Goal: Information Seeking & Learning: Learn about a topic

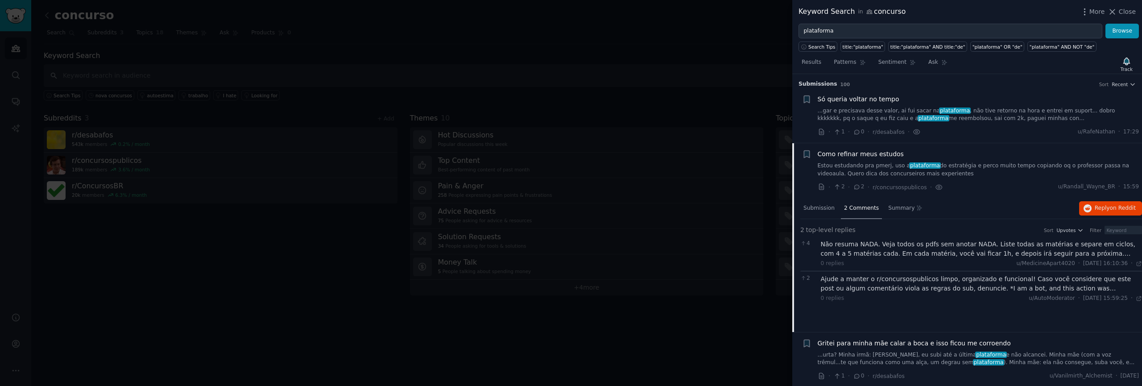
scroll to position [69, 0]
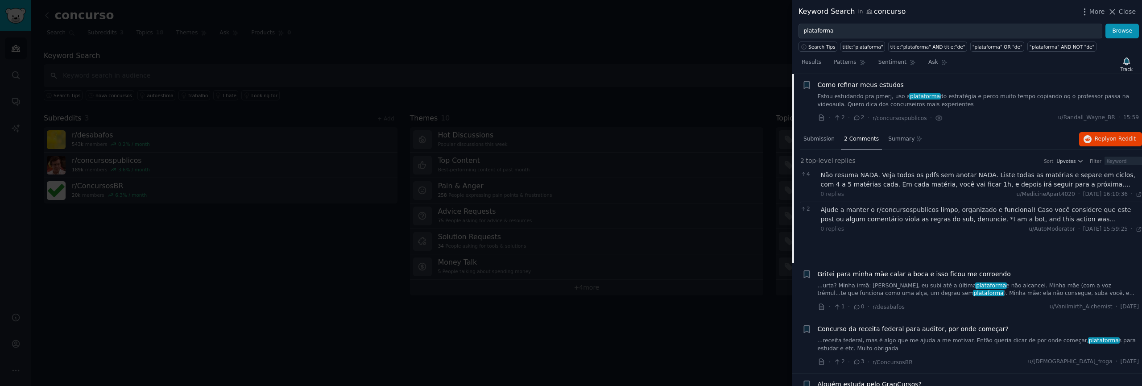
click at [977, 186] on div "Não resuma NADA. Veja todos os pdfs sem anotar NADA. Liste todas as matérias e …" at bounding box center [982, 179] width 322 height 19
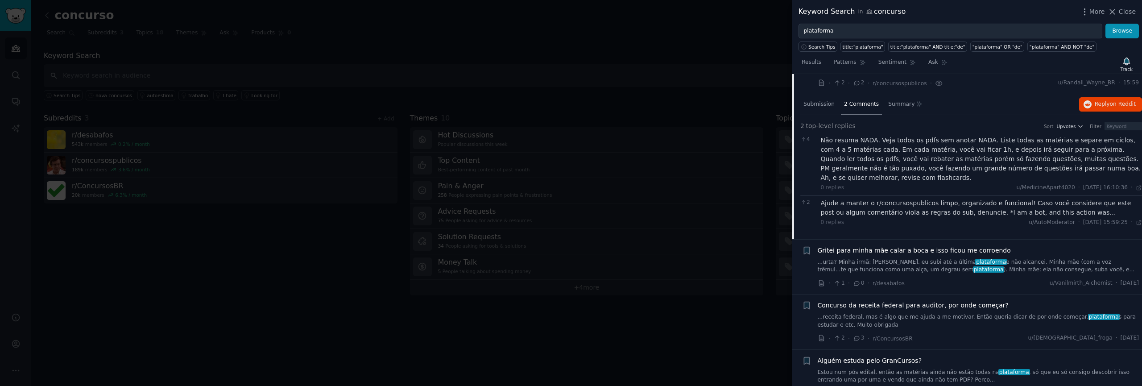
scroll to position [248, 0]
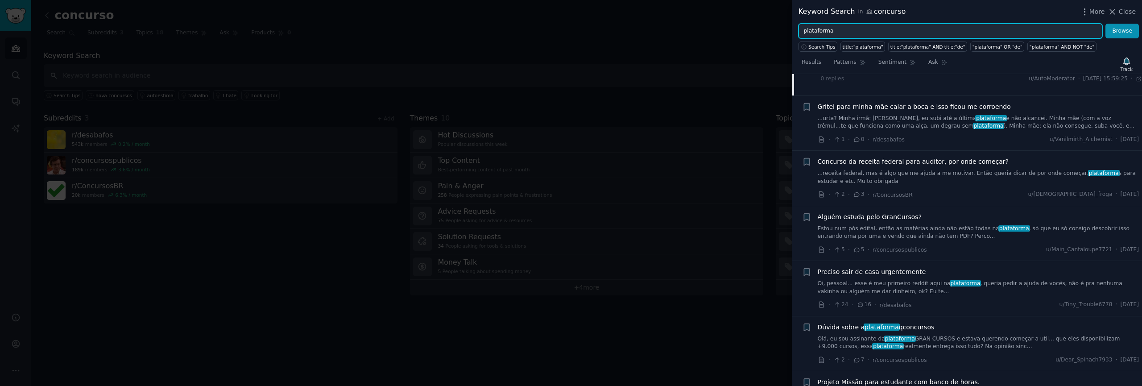
drag, startPoint x: 832, startPoint y: 32, endPoint x: 782, endPoint y: 31, distance: 50.4
click at [782, 31] on div "Keyword Search in concurso More Close plataforma Browse Search Tips title:"plat…" at bounding box center [571, 193] width 1142 height 386
click at [1105, 24] on button "Browse" at bounding box center [1121, 31] width 33 height 15
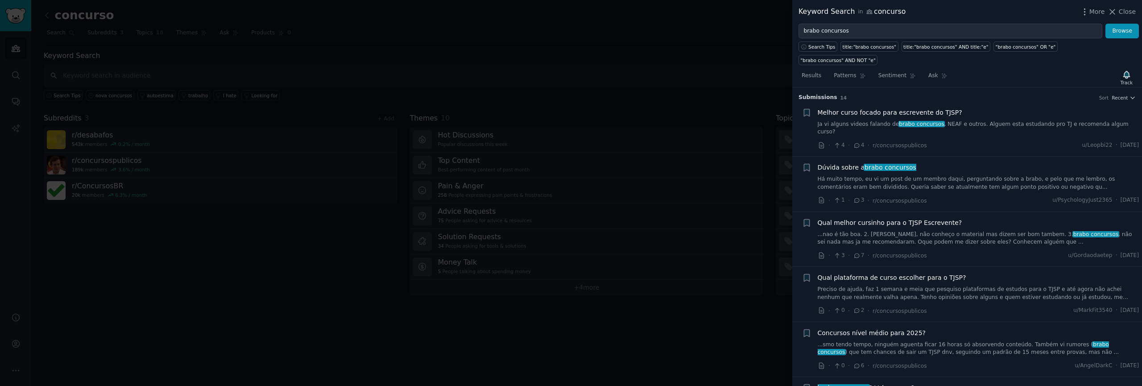
click at [965, 165] on div "Dúvida sobre a brabo concursos Há muito tempo, eu vi um post de um membro daqui…" at bounding box center [979, 177] width 322 height 28
click at [962, 175] on link "Há muito tempo, eu vi um post de um membro daqui, perguntando sobre a brabo, e …" at bounding box center [979, 183] width 322 height 16
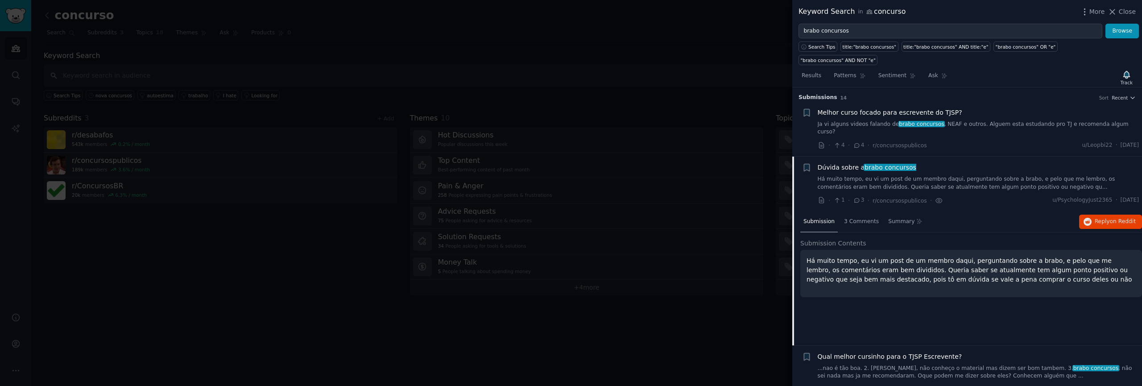
click at [951, 123] on link "Ja vi alguns videos falando de brabo concursos , NEAF e outros. Alguem esta est…" at bounding box center [979, 128] width 322 height 16
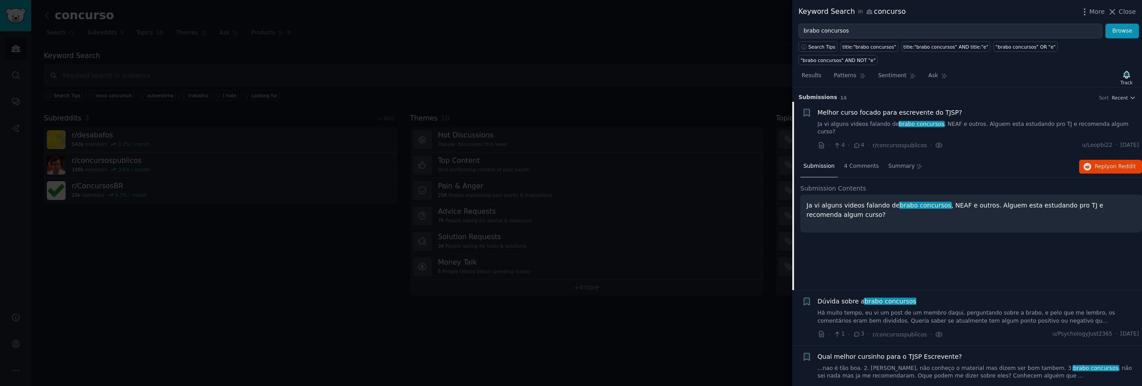
scroll to position [14, 0]
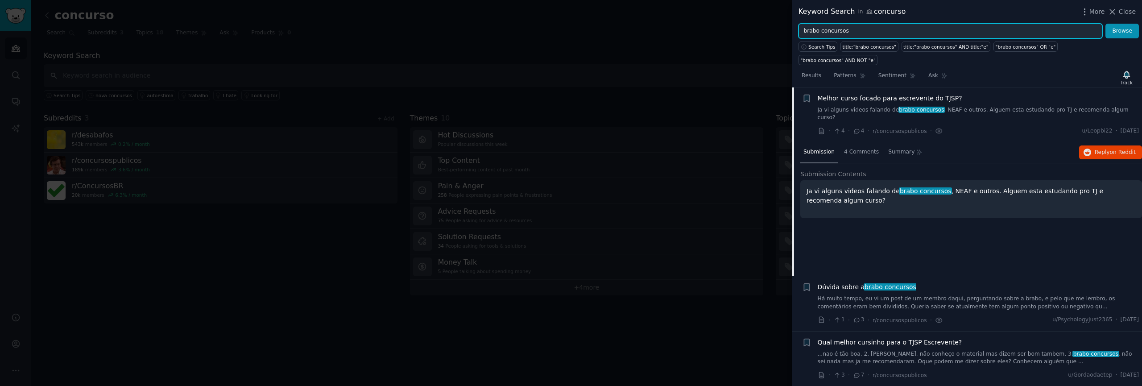
drag, startPoint x: 814, startPoint y: 31, endPoint x: 788, endPoint y: 31, distance: 25.9
click at [789, 31] on div "Keyword Search in concurso More Close brabo concursos Browse Search Tips title:…" at bounding box center [571, 193] width 1142 height 386
type input "nova concursos"
click at [1105, 24] on button "Browse" at bounding box center [1121, 31] width 33 height 15
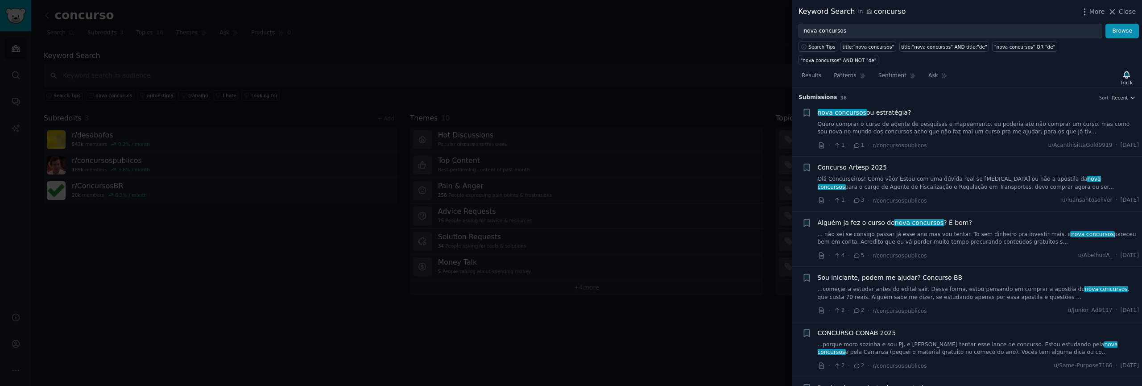
click at [943, 120] on link "Quero comprar o curso de agente de pesquisas e mapeamento, eu poderia até não c…" at bounding box center [979, 128] width 322 height 16
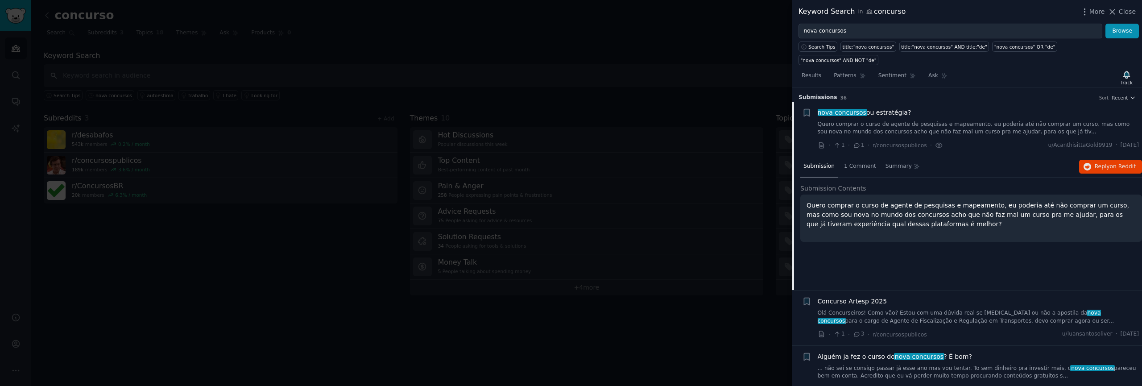
scroll to position [14, 0]
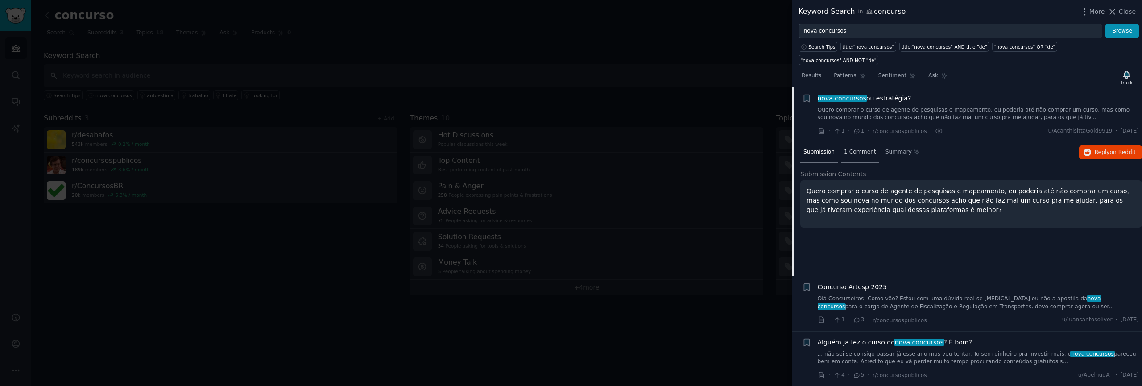
click at [856, 148] on span "1 Comment" at bounding box center [860, 152] width 32 height 8
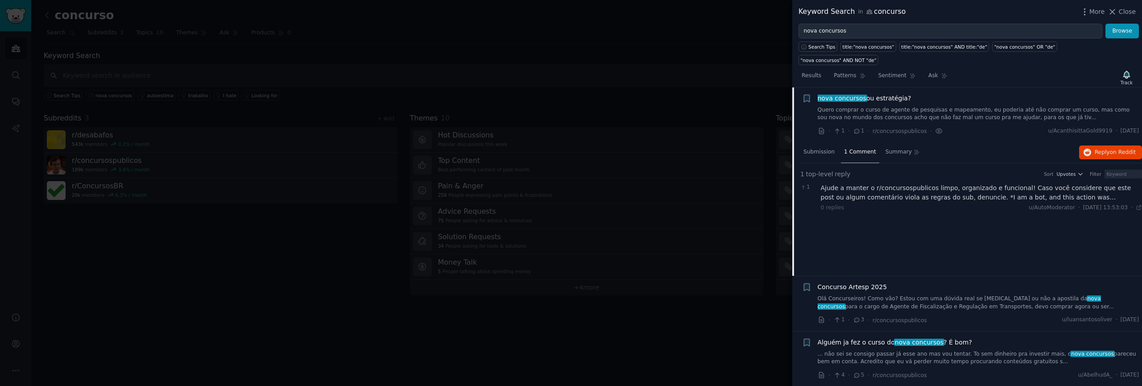
scroll to position [117, 0]
